Goal: Information Seeking & Learning: Compare options

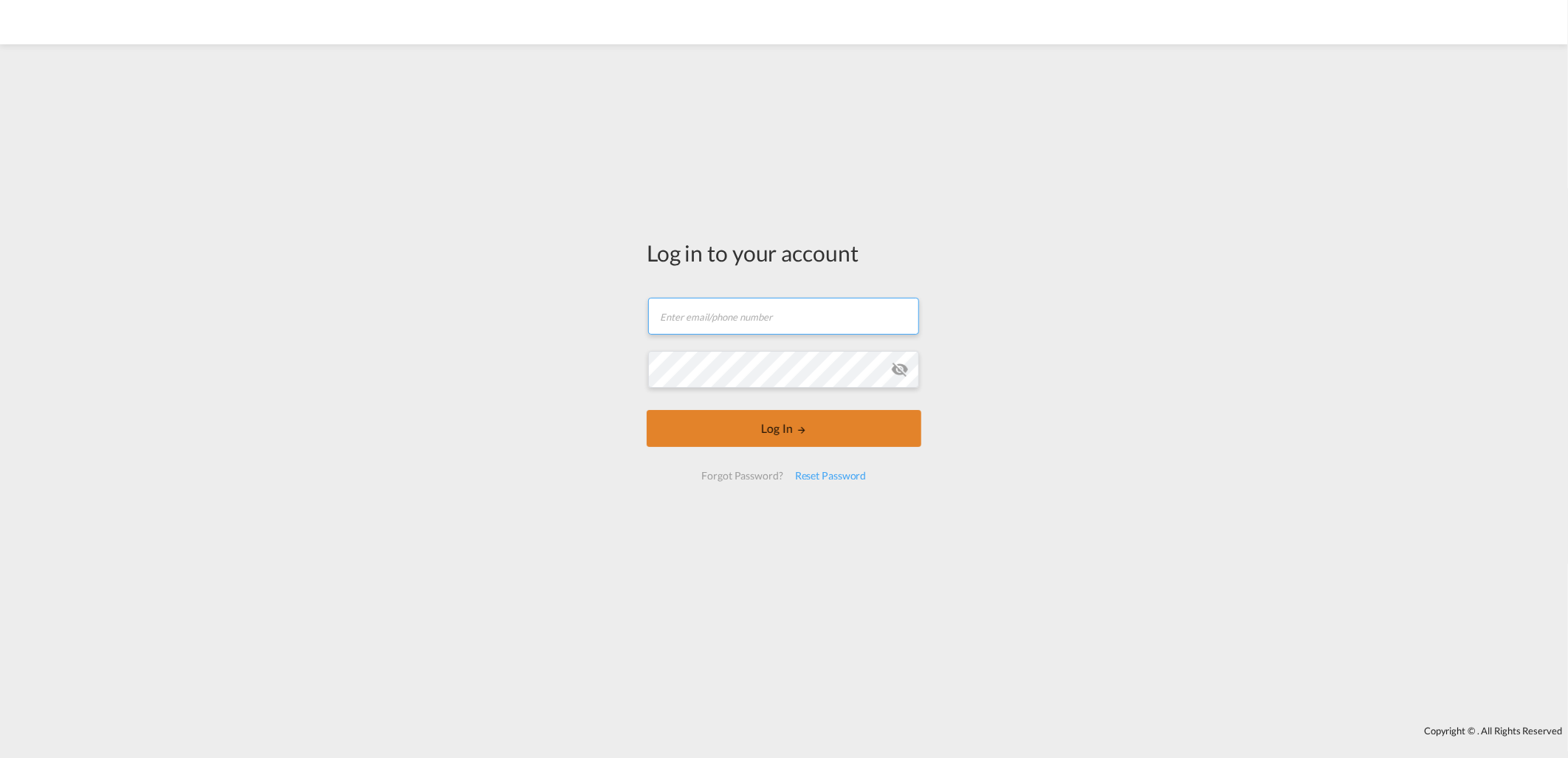
type input "[EMAIL_ADDRESS][DOMAIN_NAME]"
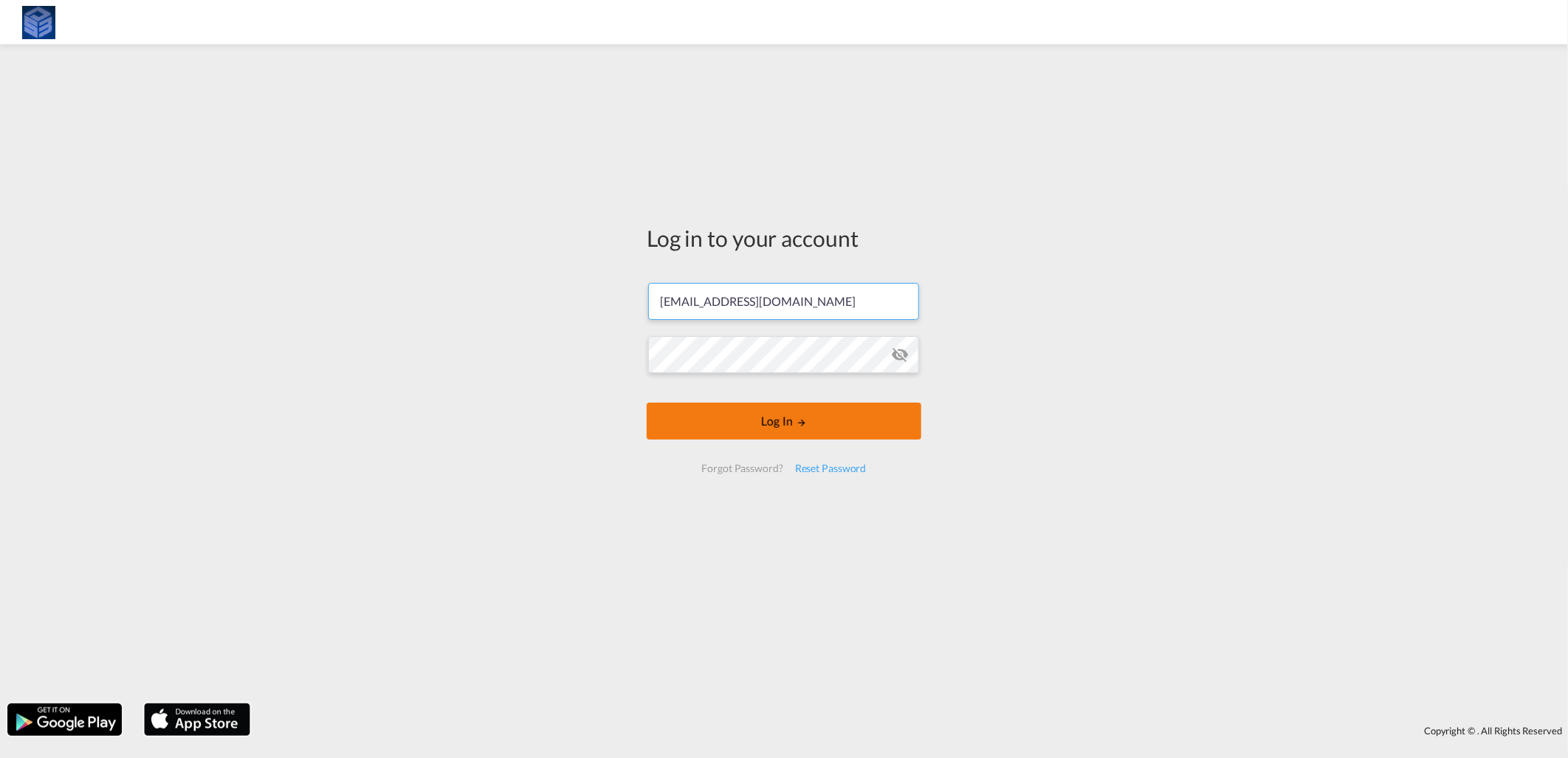
click at [842, 424] on button "Log In" at bounding box center [784, 421] width 275 height 37
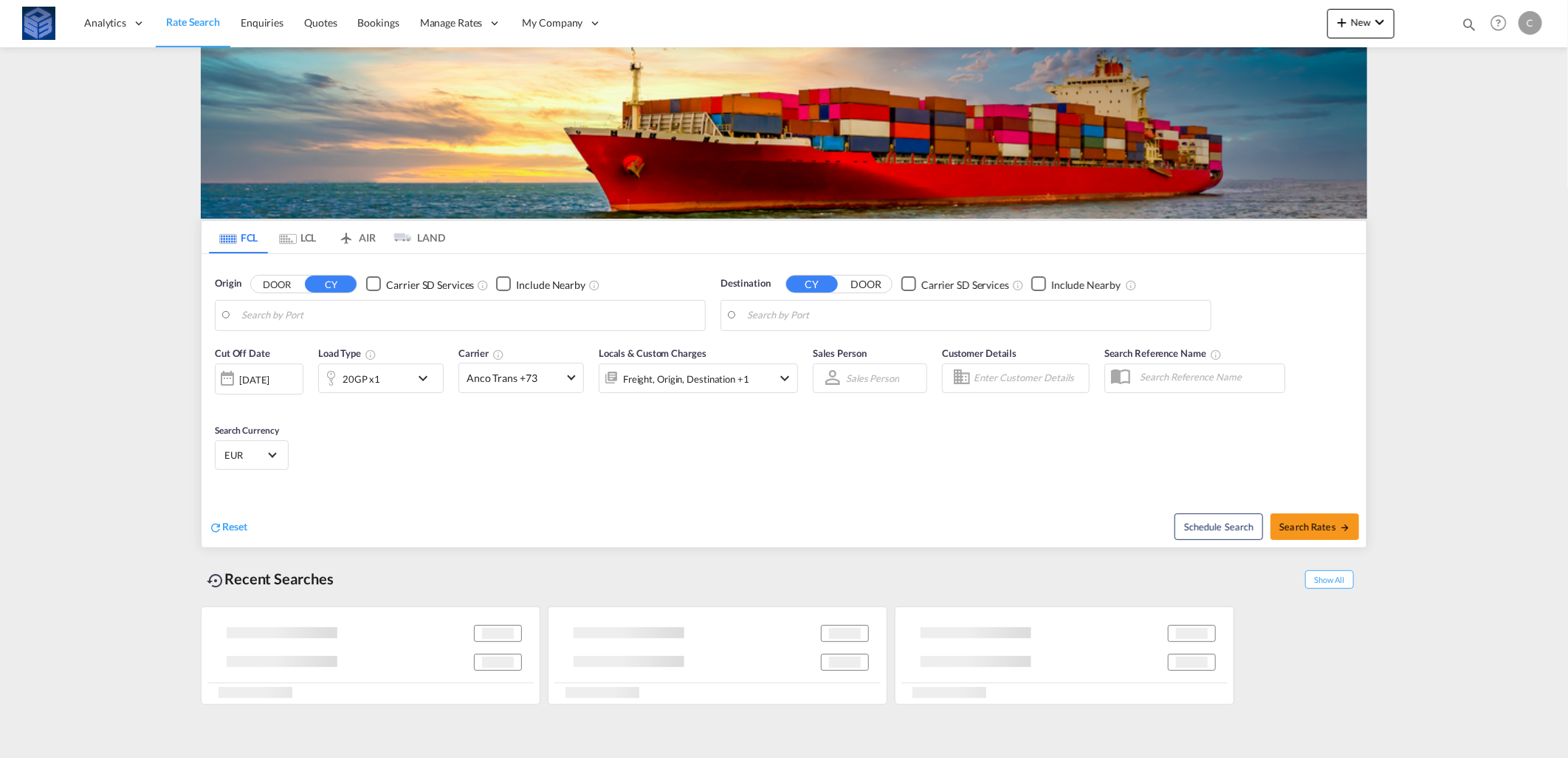
type input "[GEOGRAPHIC_DATA], [GEOGRAPHIC_DATA]"
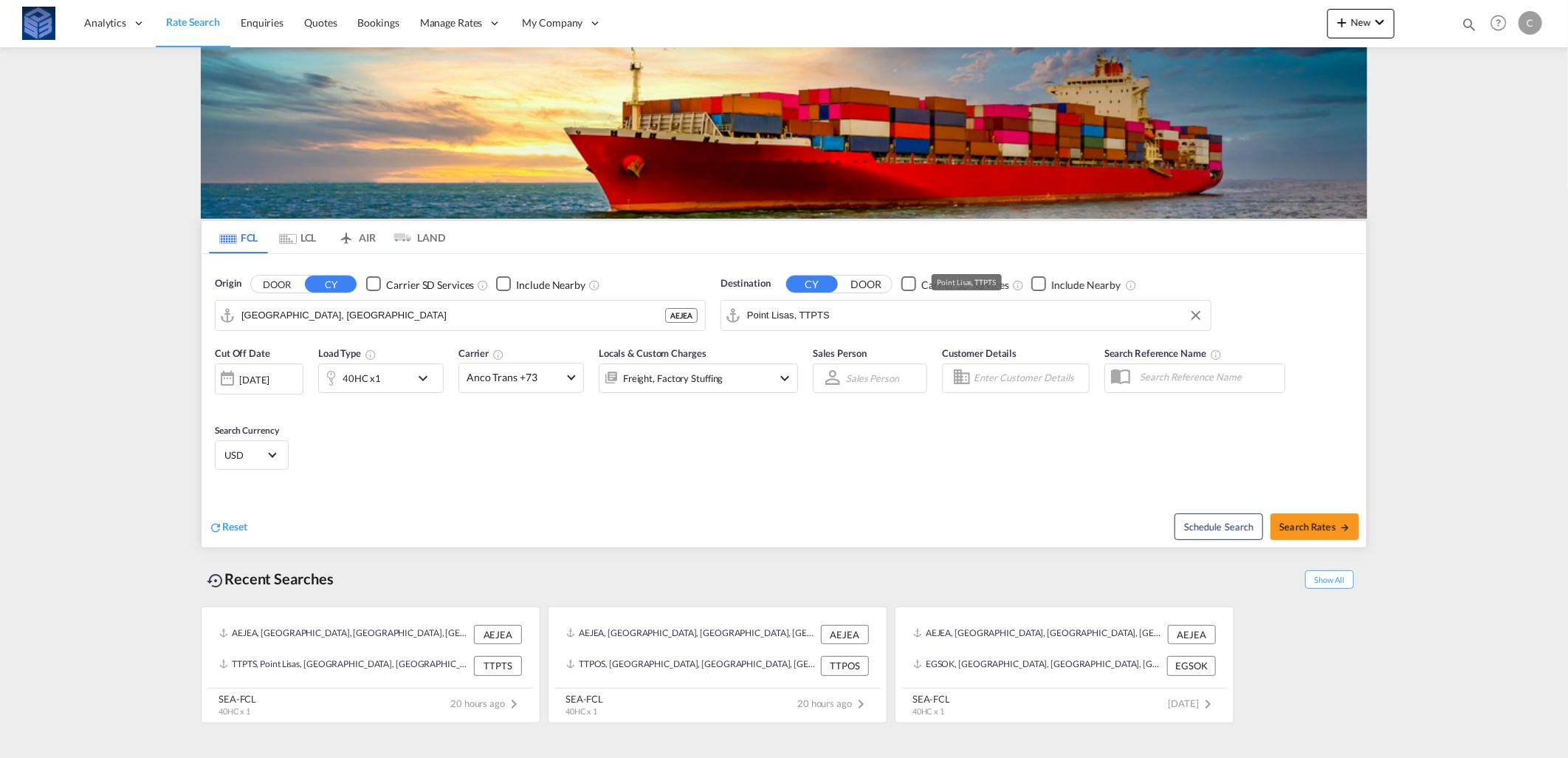
click at [807, 314] on input "Point Lisas, TTPTS" at bounding box center [975, 315] width 456 height 22
click at [816, 361] on div "Singapore [GEOGRAPHIC_DATA] [GEOGRAPHIC_DATA]" at bounding box center [861, 356] width 280 height 44
type input "[GEOGRAPHIC_DATA], SGSIN"
click at [385, 369] on div "40HC x1" at bounding box center [365, 378] width 92 height 30
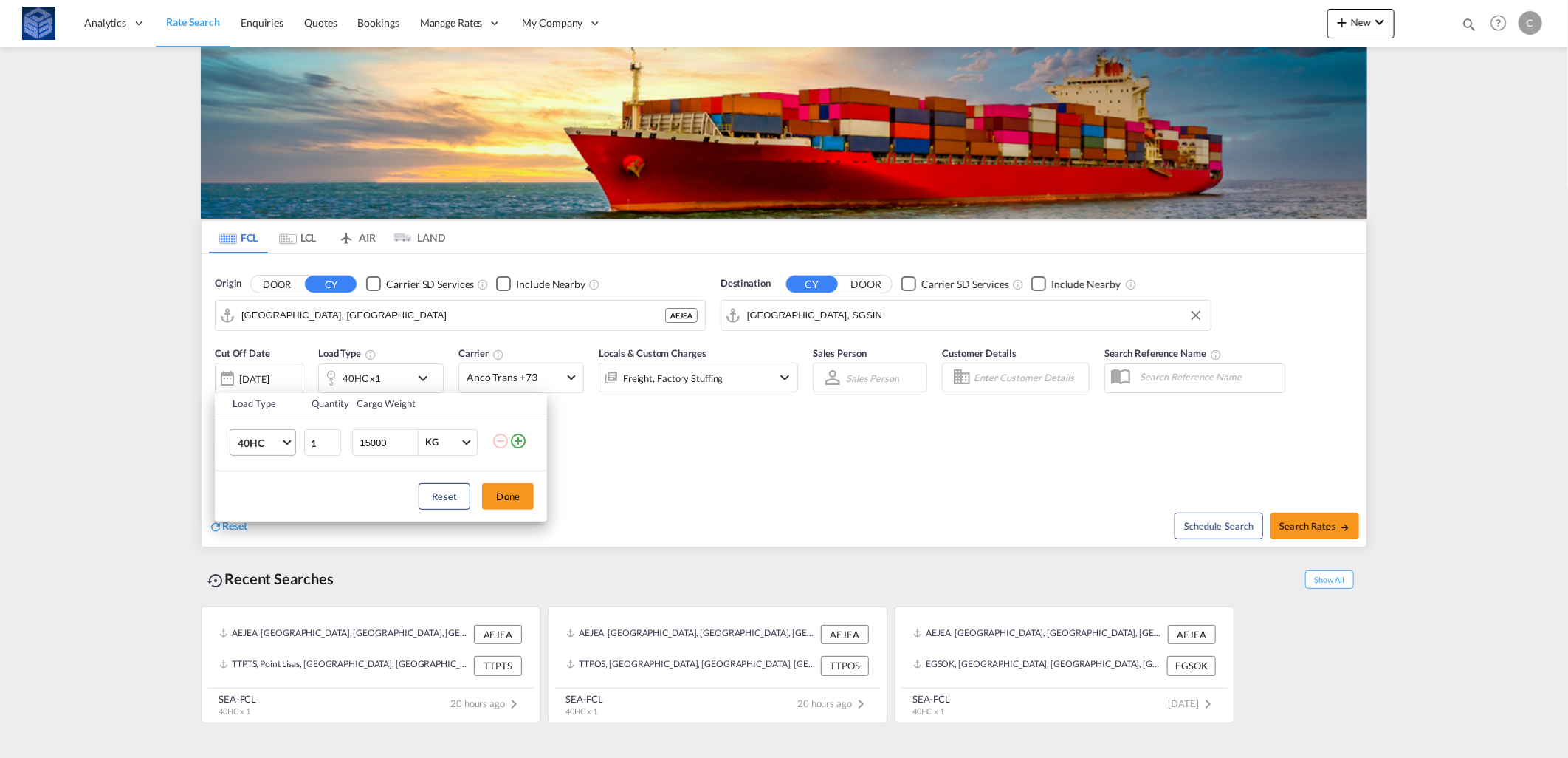
click at [270, 437] on span "40HC" at bounding box center [259, 442] width 43 height 15
click at [263, 465] on md-option "40RE" at bounding box center [276, 468] width 100 height 35
click at [493, 493] on button "Done" at bounding box center [508, 496] width 52 height 27
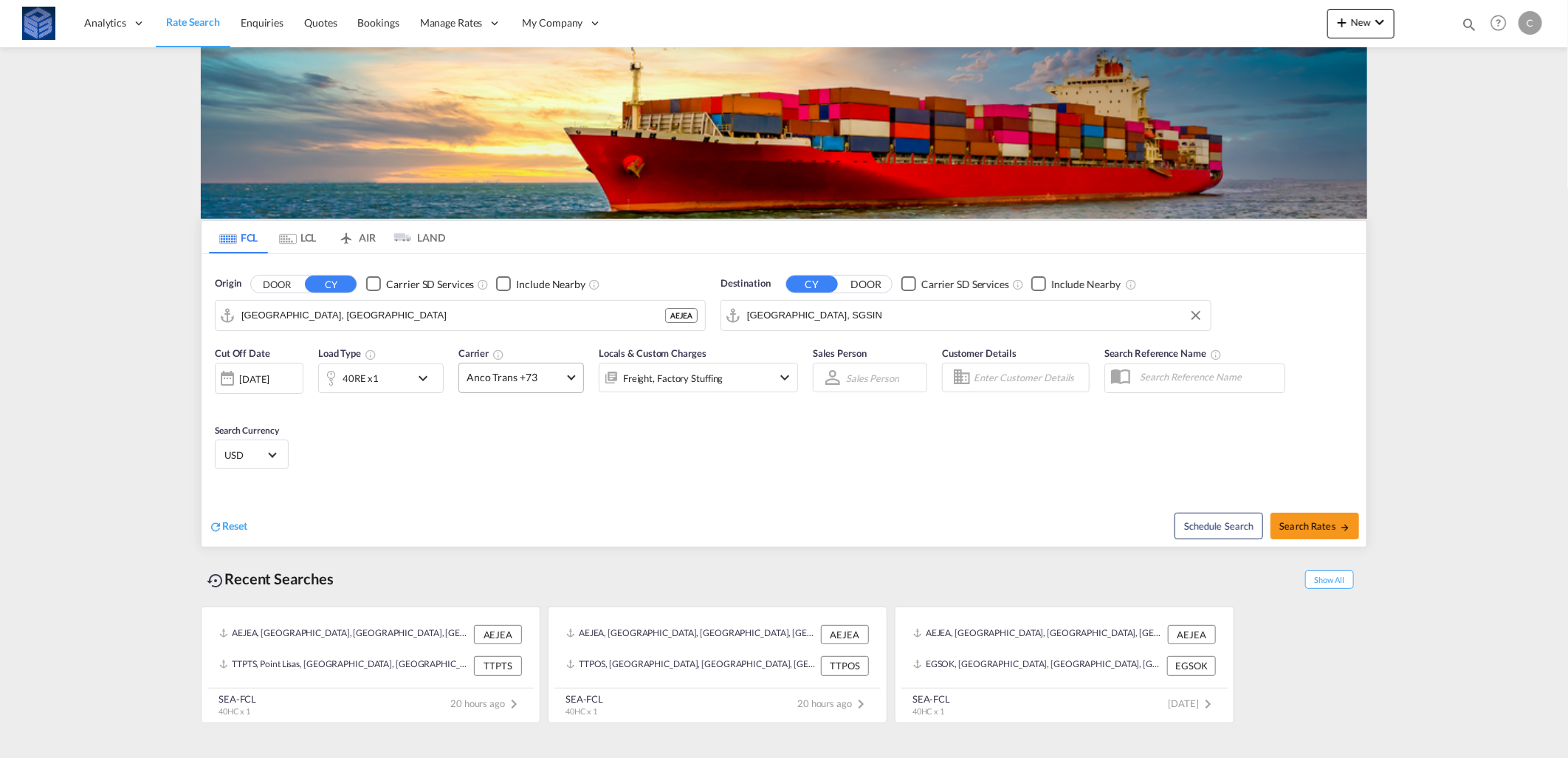
click at [496, 364] on md-select-value "Anco Trans +73" at bounding box center [521, 378] width 124 height 29
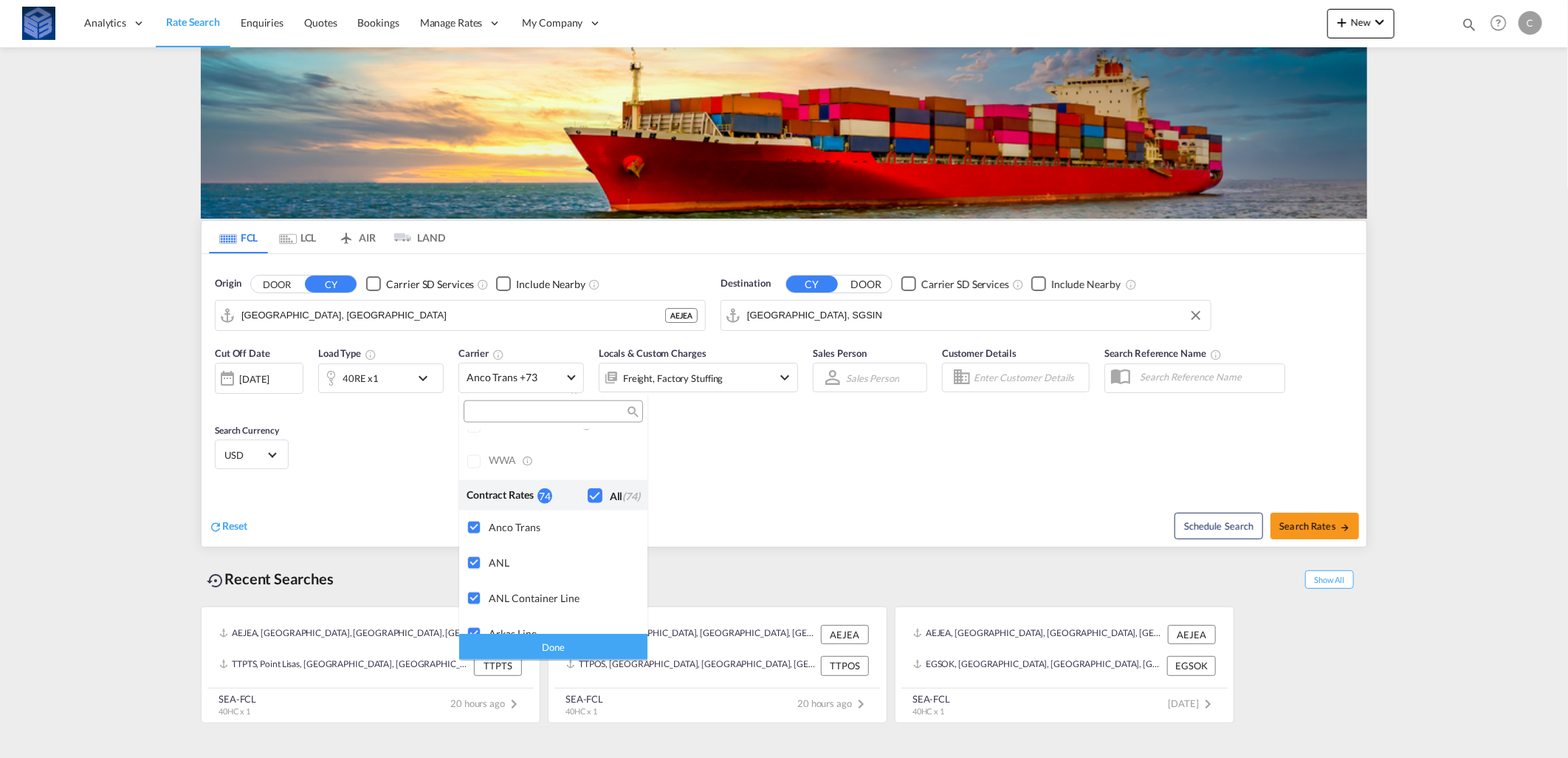
scroll to position [0, 0]
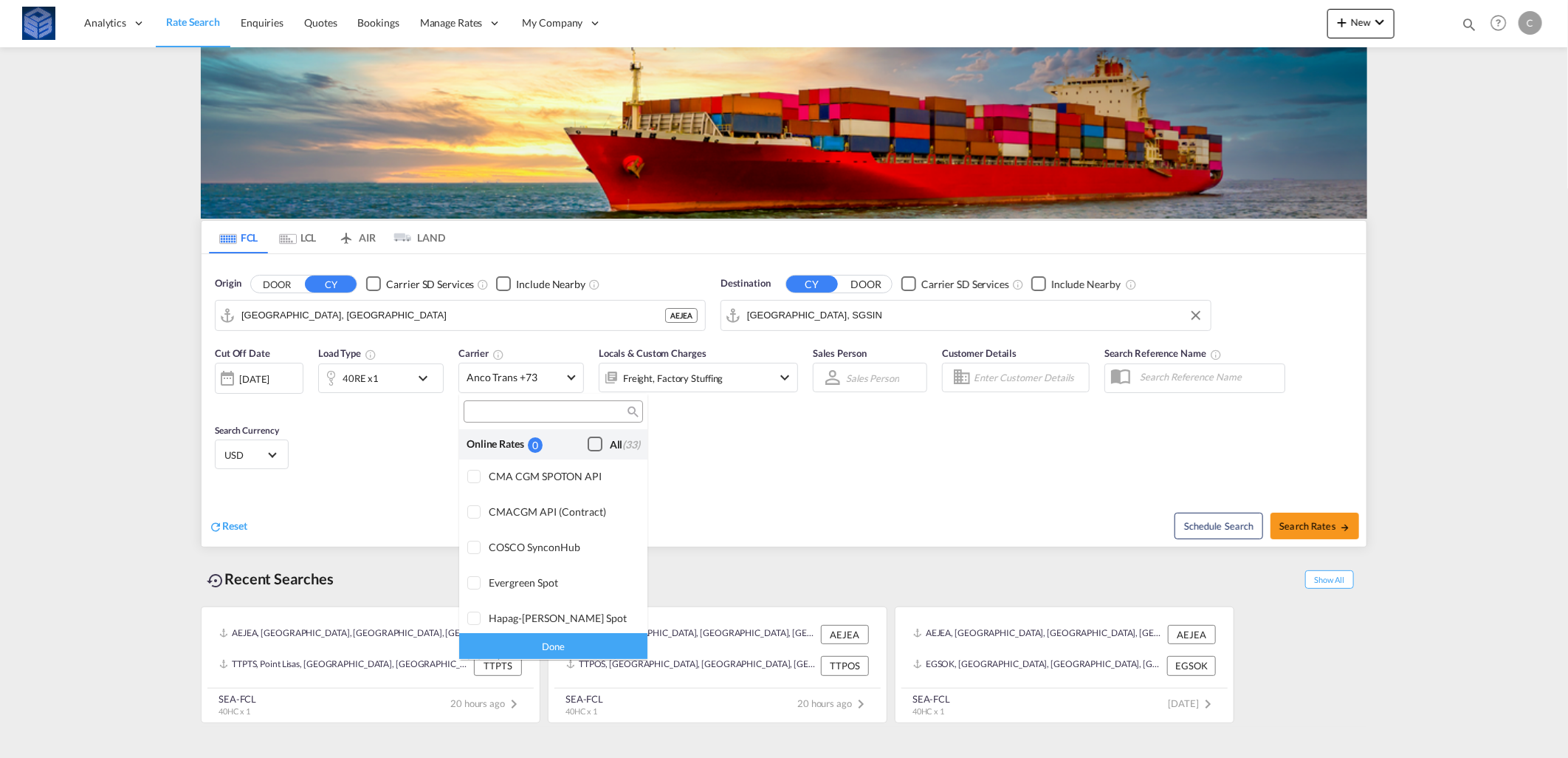
click at [593, 445] on div "Checkbox No Ink" at bounding box center [594, 443] width 15 height 15
click at [577, 647] on div "Done" at bounding box center [553, 646] width 188 height 26
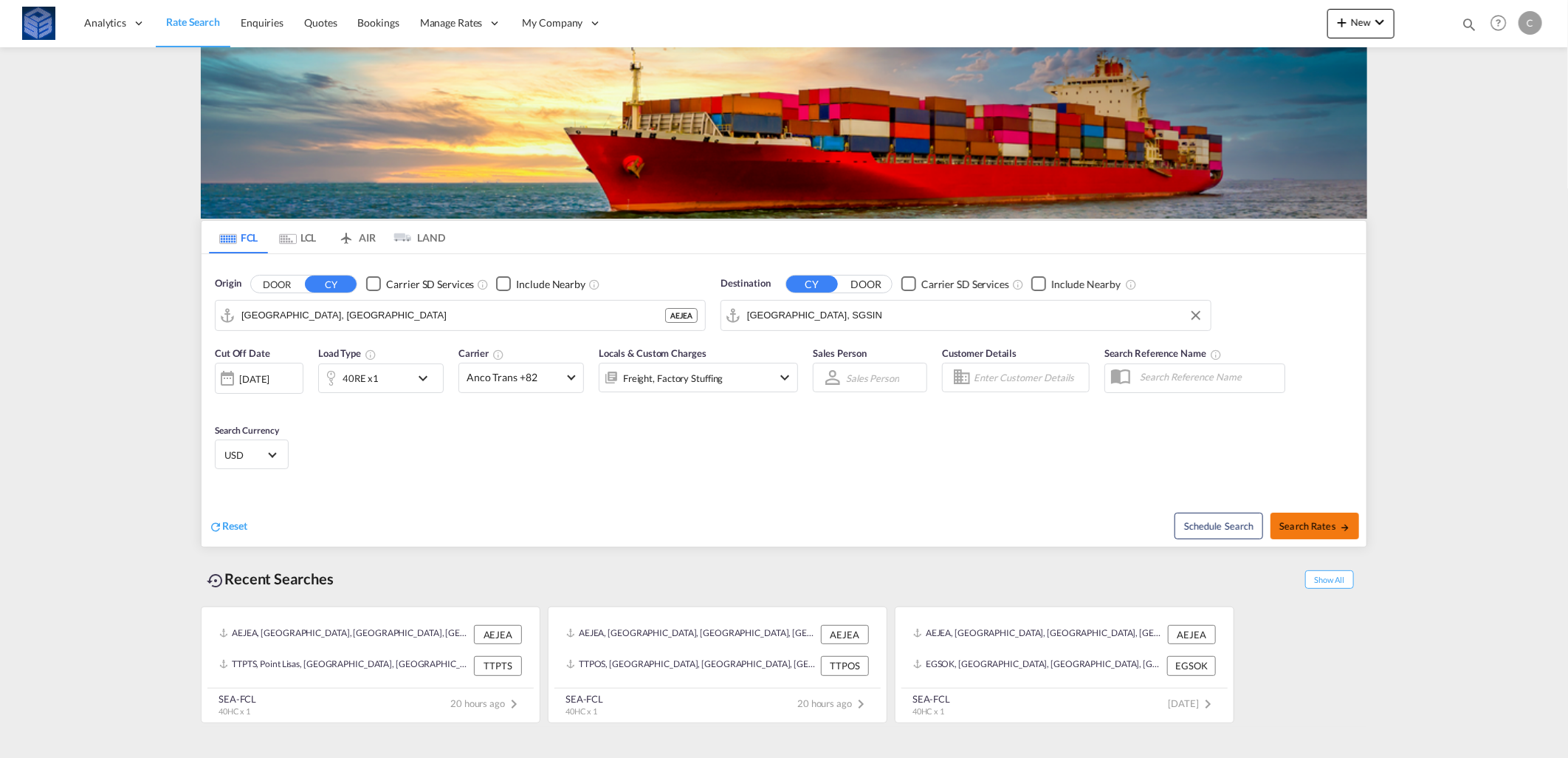
click at [1305, 522] on span "Search Rates" at bounding box center [1314, 525] width 71 height 11
type input "AEJEA to SGSIN / [DATE]"
